Goal: Task Accomplishment & Management: Complete application form

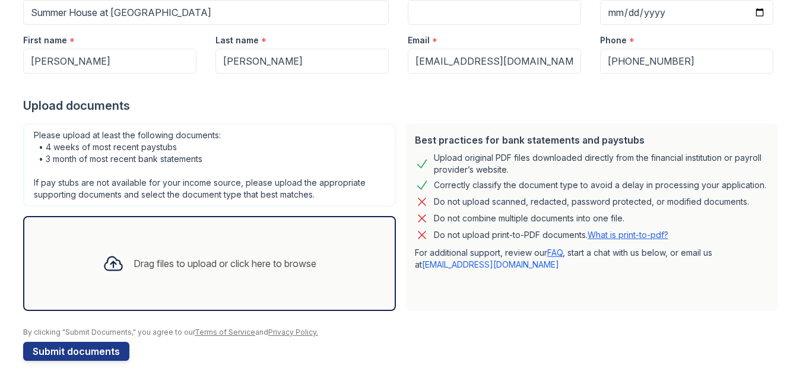
scroll to position [148, 0]
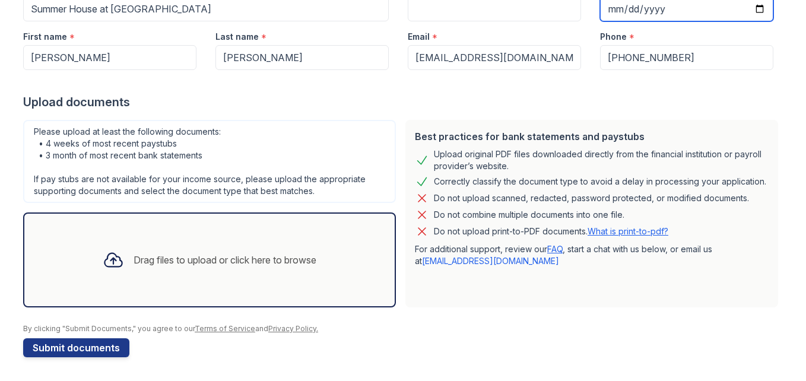
click at [648, 8] on input "Target move in date" at bounding box center [686, 8] width 173 height 25
click at [607, 9] on input "Target move in date" at bounding box center [686, 8] width 173 height 25
type input "0225-10-01"
type input "0020-10-01"
click at [262, 27] on div "Last name *" at bounding box center [302, 33] width 173 height 24
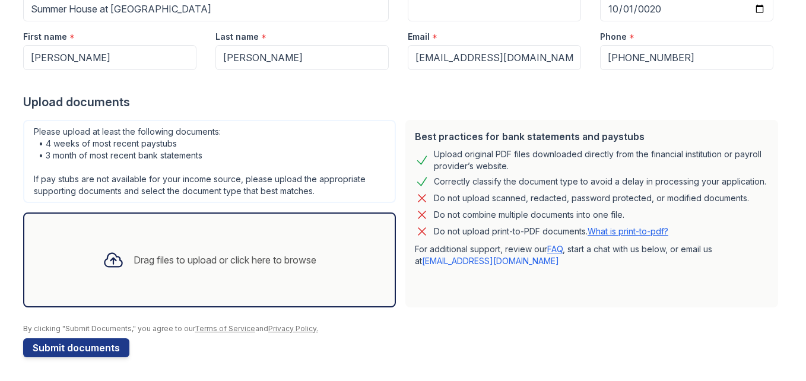
click at [191, 269] on div "Drag files to upload or click here to browse" at bounding box center [209, 260] width 233 height 40
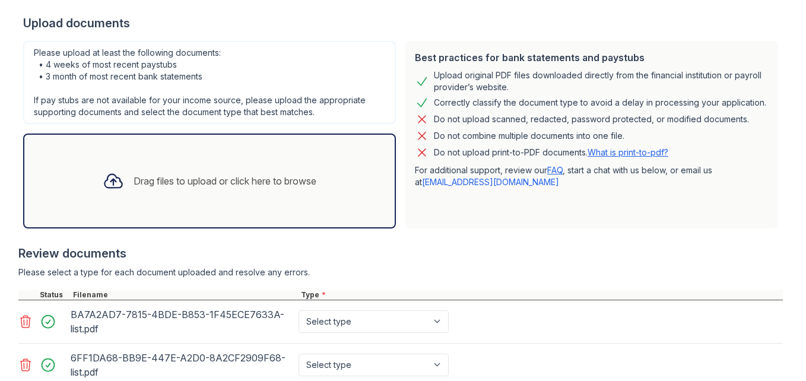
scroll to position [207, 0]
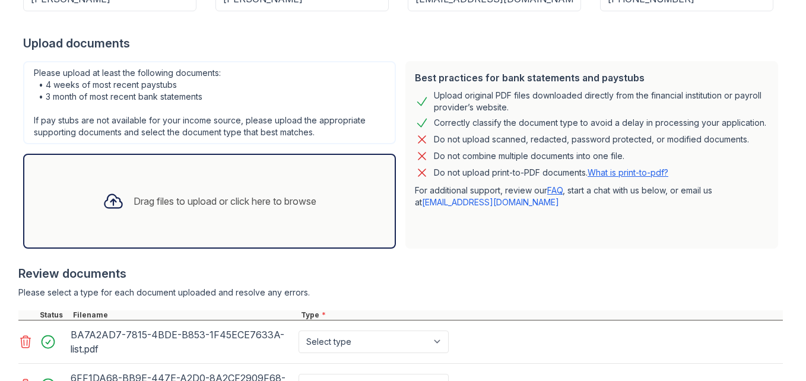
click at [140, 213] on div "Drag files to upload or click here to browse" at bounding box center [209, 201] width 233 height 40
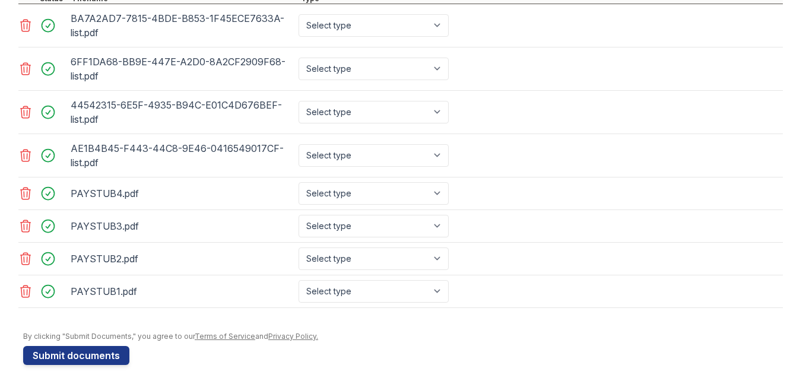
scroll to position [531, 0]
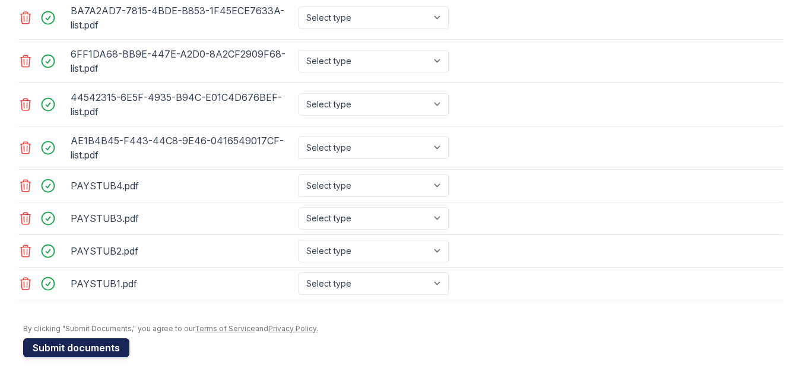
click at [46, 352] on button "Submit documents" at bounding box center [76, 347] width 106 height 19
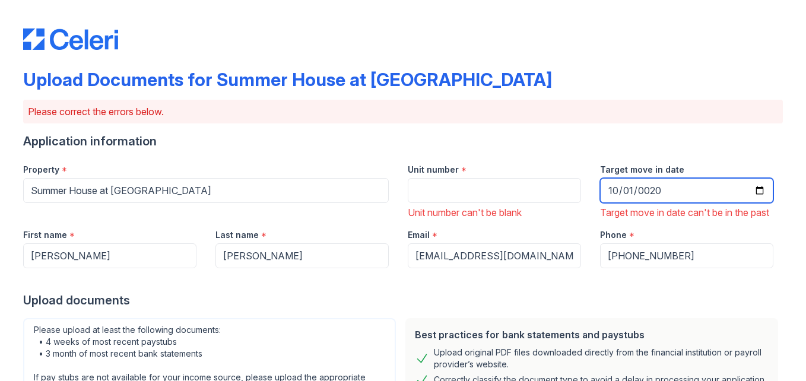
click at [647, 187] on input "0020-10-01" at bounding box center [686, 190] width 173 height 25
click at [670, 186] on input "0020-10-01" at bounding box center [686, 190] width 173 height 25
type input "0025-10-01"
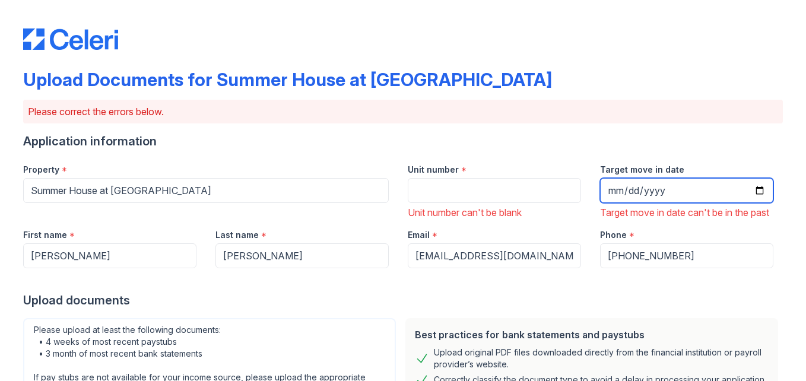
click at [657, 185] on input "Target move in date" at bounding box center [686, 190] width 173 height 25
click at [645, 194] on input "Target move in date" at bounding box center [686, 190] width 173 height 25
type input "[DATE]"
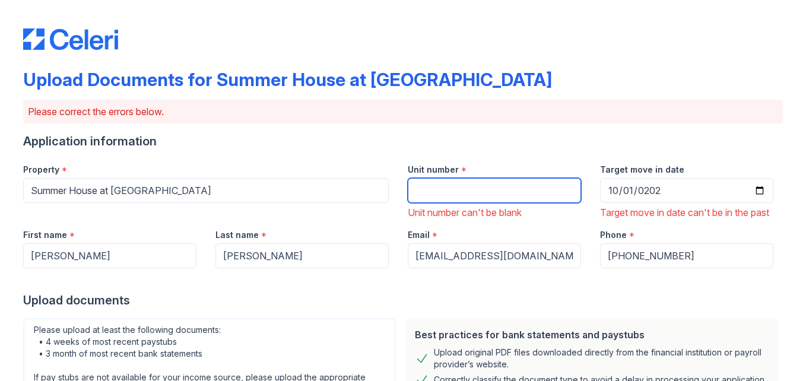
click at [452, 194] on input "Unit number" at bounding box center [494, 190] width 173 height 25
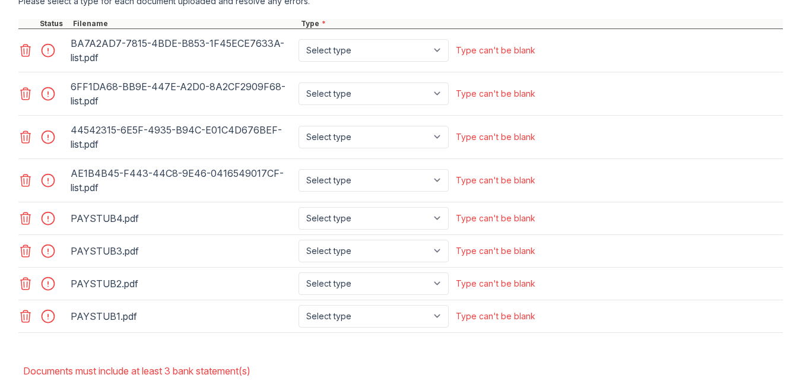
scroll to position [634, 0]
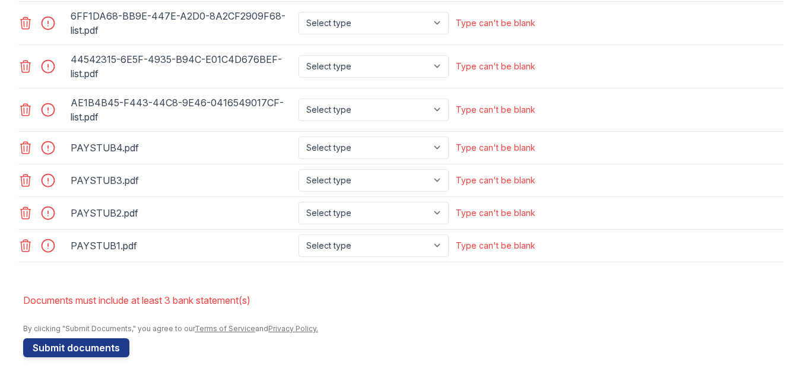
type input "210"
click at [369, 245] on select "Select type Paystub Bank Statement Offer Letter Tax Documents Benefit Award Let…" at bounding box center [374, 246] width 150 height 23
select select "paystub"
click at [299, 235] on select "Select type Paystub Bank Statement Offer Letter Tax Documents Benefit Award Let…" at bounding box center [374, 246] width 150 height 23
click at [321, 219] on select "Select type Paystub Bank Statement Offer Letter Tax Documents Benefit Award Let…" at bounding box center [374, 213] width 150 height 23
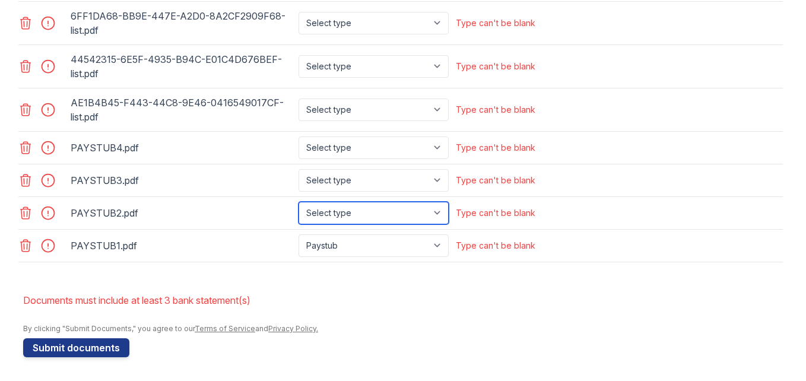
select select "paystub"
click at [299, 202] on select "Select type Paystub Bank Statement Offer Letter Tax Documents Benefit Award Let…" at bounding box center [374, 213] width 150 height 23
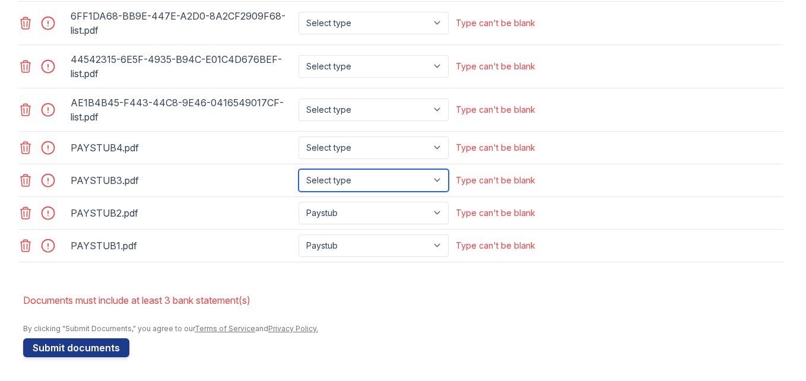
click at [332, 170] on select "Select type Paystub Bank Statement Offer Letter Tax Documents Benefit Award Let…" at bounding box center [374, 180] width 150 height 23
select select "paystub"
click at [299, 169] on select "Select type Paystub Bank Statement Offer Letter Tax Documents Benefit Award Let…" at bounding box center [374, 180] width 150 height 23
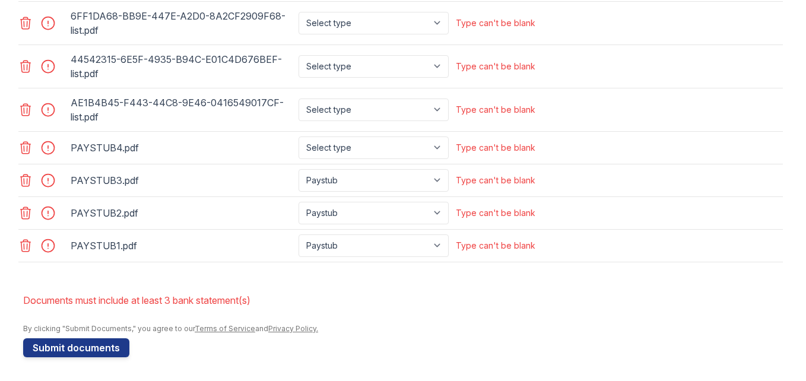
click at [326, 135] on div "PAYSTUB4.pdf Select type Paystub Bank Statement Offer Letter Tax Documents Bene…" at bounding box center [400, 148] width 765 height 33
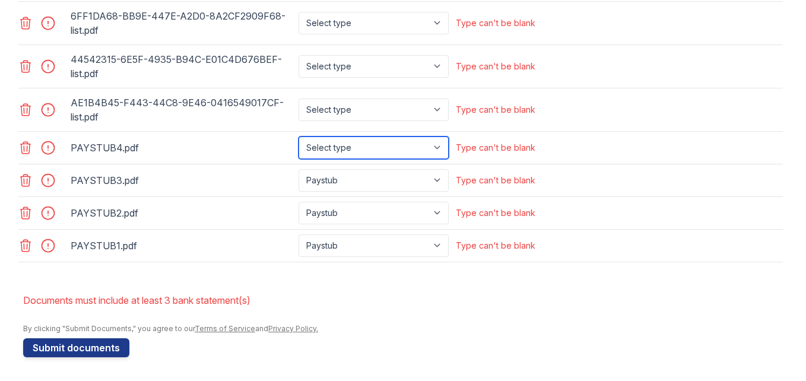
click at [326, 148] on select "Select type Paystub Bank Statement Offer Letter Tax Documents Benefit Award Let…" at bounding box center [374, 148] width 150 height 23
select select "paystub"
click at [299, 137] on select "Select type Paystub Bank Statement Offer Letter Tax Documents Benefit Award Let…" at bounding box center [374, 148] width 150 height 23
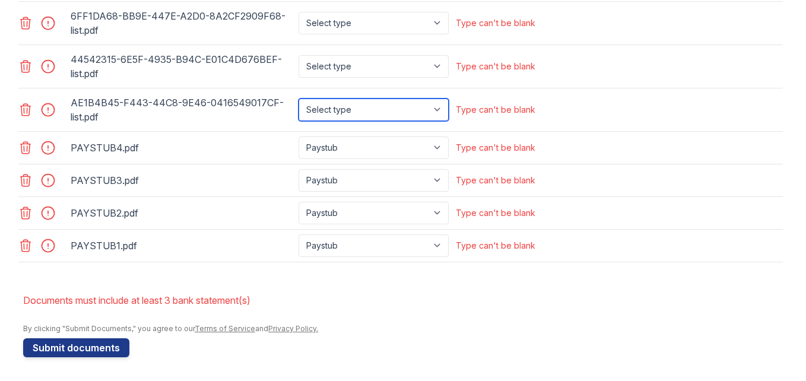
click at [337, 108] on select "Select type Paystub Bank Statement Offer Letter Tax Documents Benefit Award Let…" at bounding box center [374, 110] width 150 height 23
select select "bank_statement"
click at [299, 99] on select "Select type Paystub Bank Statement Offer Letter Tax Documents Benefit Award Let…" at bounding box center [374, 110] width 150 height 23
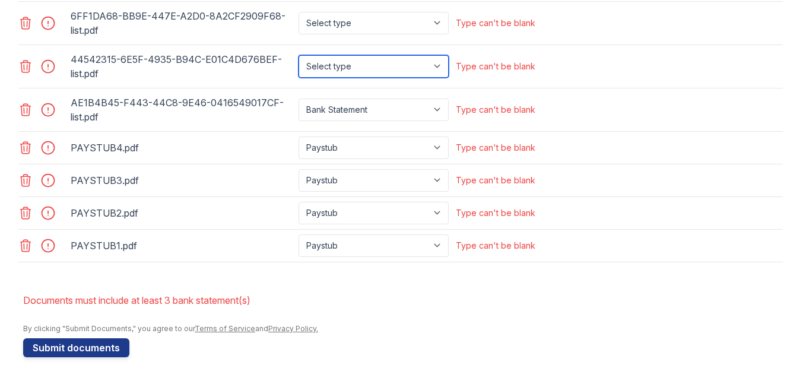
click at [314, 61] on select "Select type Paystub Bank Statement Offer Letter Tax Documents Benefit Award Let…" at bounding box center [374, 66] width 150 height 23
select select "bank_statement"
click at [299, 55] on select "Select type Paystub Bank Statement Offer Letter Tax Documents Benefit Award Let…" at bounding box center [374, 66] width 150 height 23
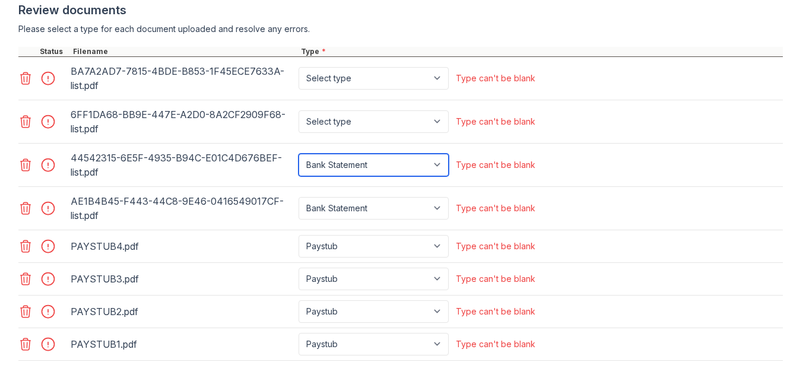
scroll to position [460, 0]
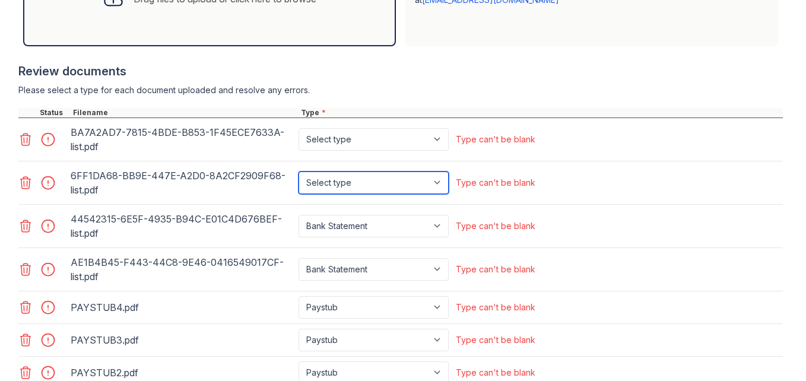
click at [303, 194] on select "Select type Paystub Bank Statement Offer Letter Tax Documents Benefit Award Let…" at bounding box center [374, 183] width 150 height 23
select select "bank_statement"
click at [299, 185] on select "Select type Paystub Bank Statement Offer Letter Tax Documents Benefit Award Let…" at bounding box center [374, 183] width 150 height 23
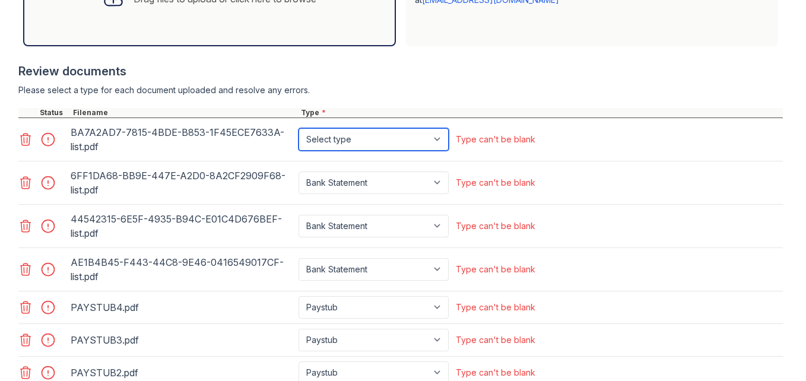
click at [318, 151] on select "Select type Paystub Bank Statement Offer Letter Tax Documents Benefit Award Let…" at bounding box center [374, 139] width 150 height 23
select select "bank_statement"
click at [299, 142] on select "Select type Paystub Bank Statement Offer Letter Tax Documents Benefit Award Let…" at bounding box center [374, 139] width 150 height 23
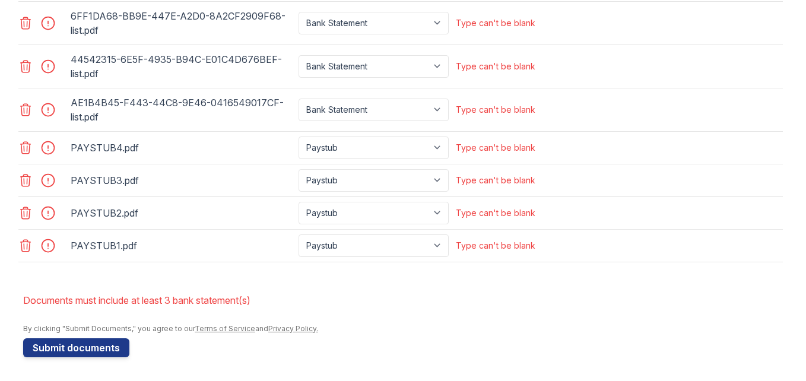
scroll to position [634, 0]
click at [85, 354] on button "Submit documents" at bounding box center [76, 347] width 106 height 19
